Goal: Navigation & Orientation: Understand site structure

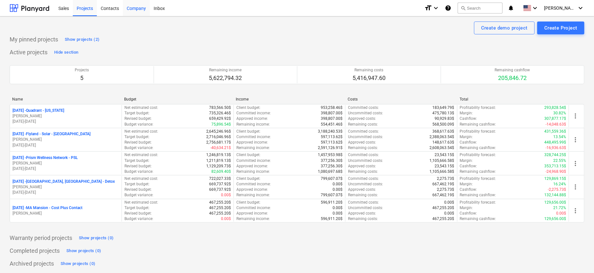
click at [139, 8] on div "Company" at bounding box center [136, 8] width 27 height 16
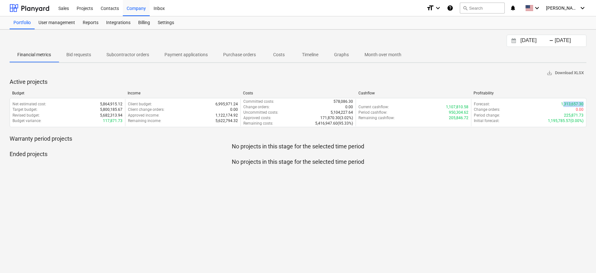
drag, startPoint x: 563, startPoint y: 103, endPoint x: 592, endPoint y: 104, distance: 28.9
click at [592, 104] on div "[DATE] Press the down arrow key to interact with the calendar and select a date…" at bounding box center [298, 151] width 596 height 243
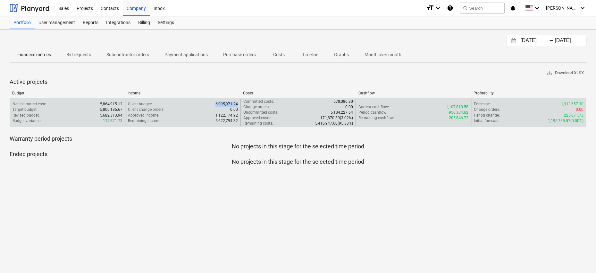
drag, startPoint x: 216, startPoint y: 103, endPoint x: 238, endPoint y: 104, distance: 21.9
click at [238, 104] on p "6,995,971.24" at bounding box center [227, 103] width 22 height 5
drag, startPoint x: 562, startPoint y: 102, endPoint x: 586, endPoint y: 103, distance: 24.4
click at [586, 103] on div "Net estimated cost : 5,864,915.12 Target budget : 5,800,185.67 Revised budget :…" at bounding box center [298, 113] width 577 height 30
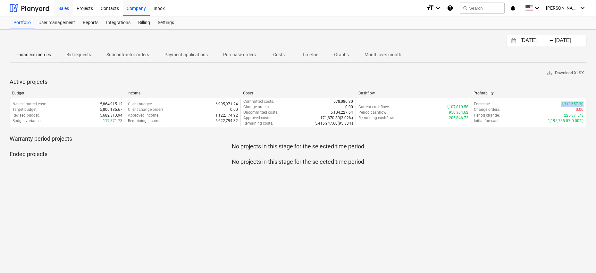
click at [63, 6] on div "Sales" at bounding box center [64, 8] width 18 height 16
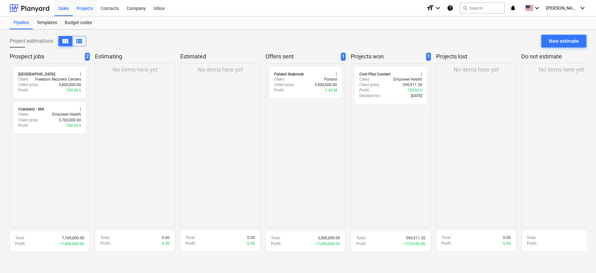
click at [85, 9] on div "Projects" at bounding box center [85, 8] width 24 height 16
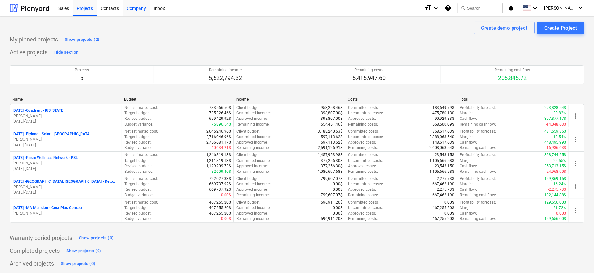
drag, startPoint x: 139, startPoint y: 7, endPoint x: 148, endPoint y: 10, distance: 8.8
click at [139, 8] on div "Company" at bounding box center [136, 8] width 27 height 16
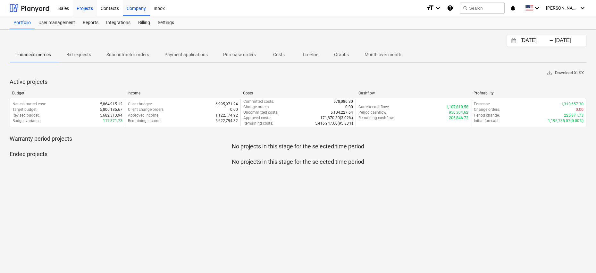
click at [82, 9] on div "Projects" at bounding box center [85, 8] width 24 height 16
